Goal: Book appointment/travel/reservation

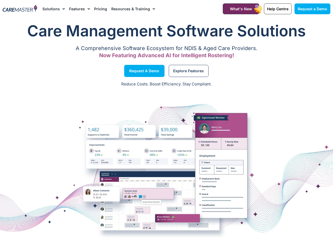
click at [101, 10] on link "Pricing" at bounding box center [100, 9] width 13 height 18
